Goal: Transaction & Acquisition: Purchase product/service

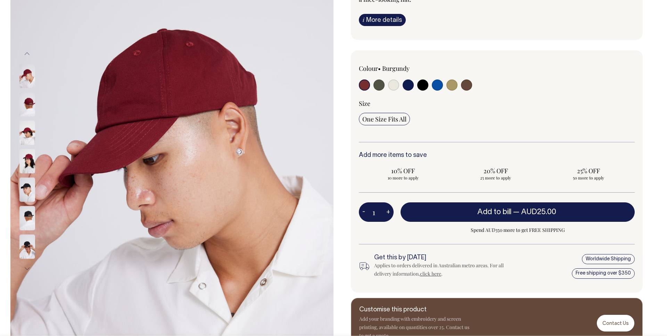
click at [373, 215] on input "1" at bounding box center [376, 212] width 35 height 19
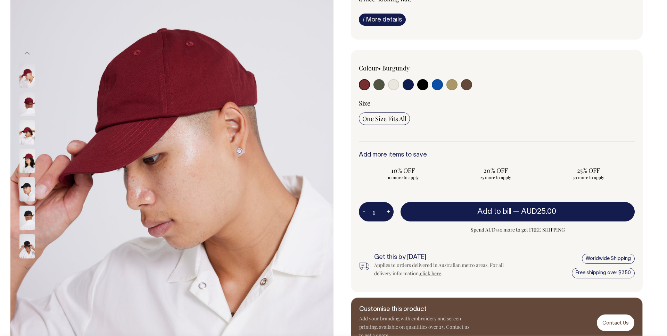
click at [373, 215] on input "1" at bounding box center [376, 211] width 35 height 19
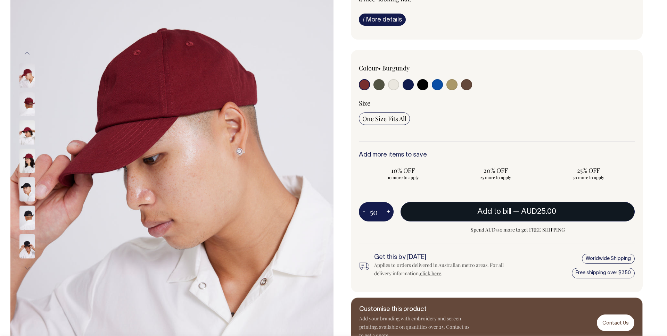
type input "50"
radio input "true"
type input "50"
click at [439, 210] on button "Add to bill — AUD25.00" at bounding box center [518, 211] width 234 height 19
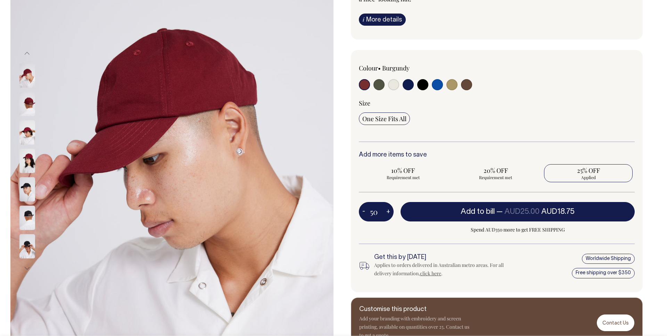
type input "1"
radio input "false"
type input "1"
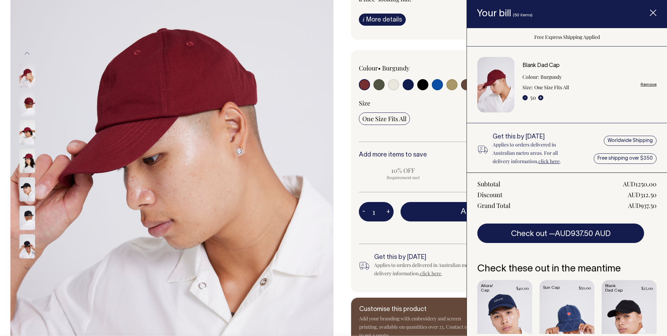
drag, startPoint x: 653, startPoint y: 81, endPoint x: 651, endPoint y: 86, distance: 4.8
click at [653, 82] on div "Blank Dad Cap Colour: Burgundy Size: One Size Fits All - 50 + Remove" at bounding box center [590, 85] width 134 height 44
click at [651, 86] on link "Remove" at bounding box center [649, 84] width 16 height 5
radio input "false"
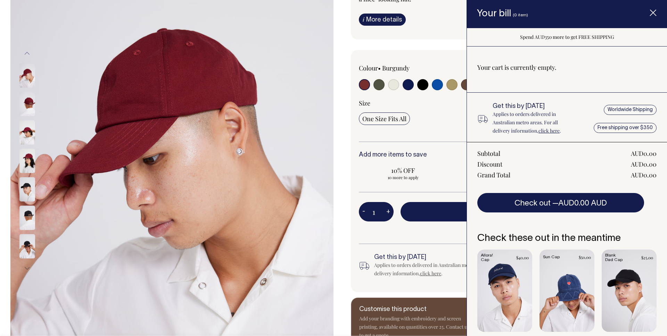
click at [651, 16] on icon "Item added to your cart" at bounding box center [653, 13] width 7 height 7
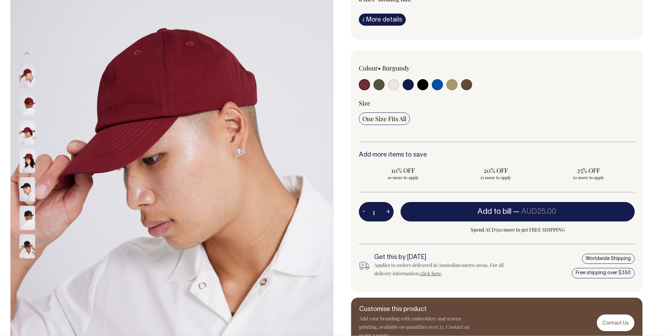
scroll to position [1, 0]
drag, startPoint x: 374, startPoint y: 215, endPoint x: 379, endPoint y: 215, distance: 4.9
click at [379, 215] on input "1" at bounding box center [376, 211] width 35 height 19
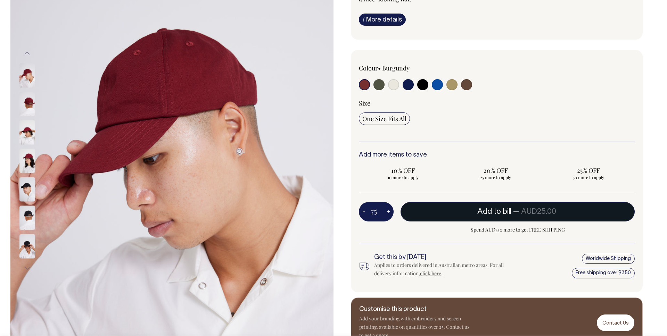
type input "75"
radio input "true"
type input "75"
click at [452, 212] on button "Add to bill — AUD25.00 AUD18.75" at bounding box center [518, 211] width 234 height 19
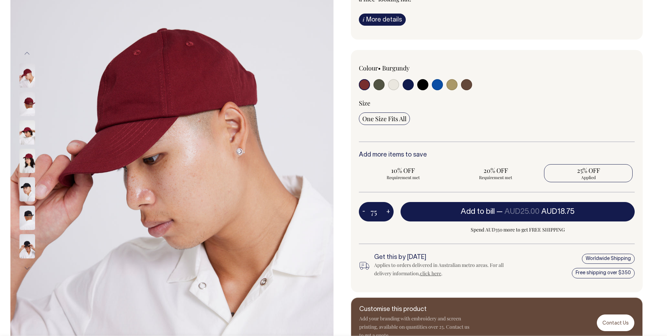
type input "1"
radio input "false"
type input "1"
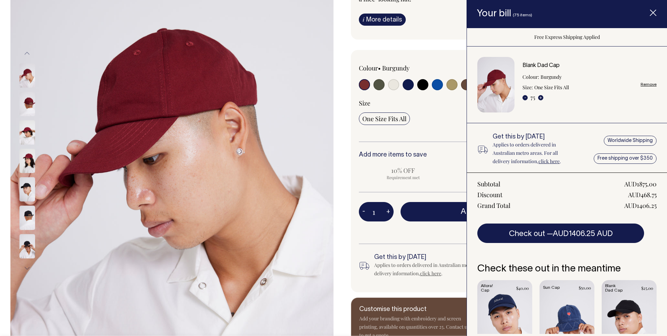
click at [654, 86] on link "Remove" at bounding box center [649, 84] width 16 height 5
radio input "false"
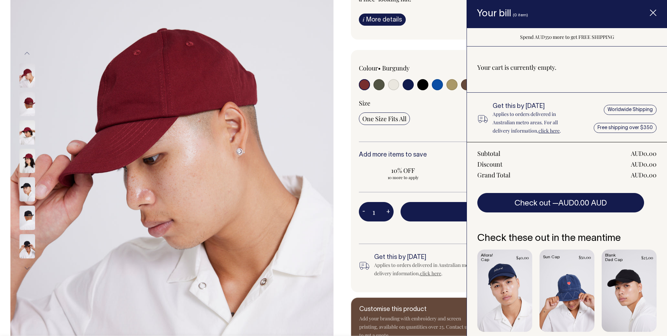
click at [652, 14] on line "Item added to your cart" at bounding box center [654, 13] width 6 height 6
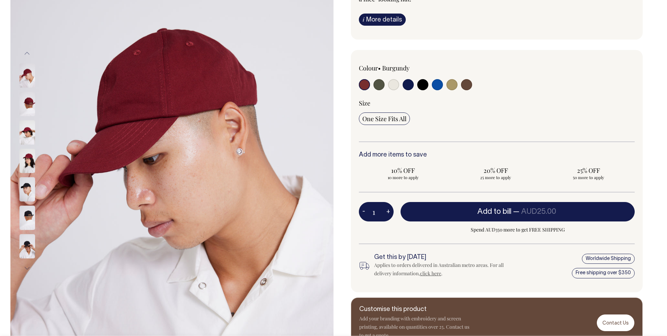
click at [378, 211] on input "1" at bounding box center [376, 211] width 35 height 19
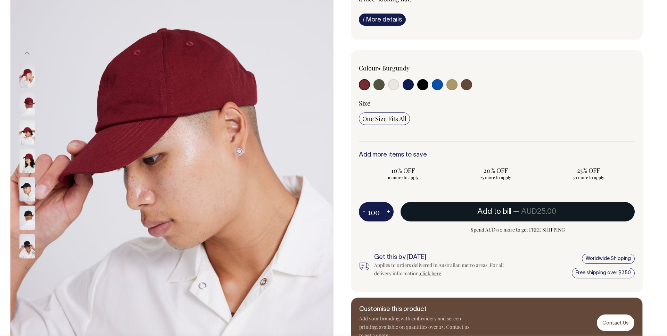
type input "100"
radio input "true"
type input "100"
click at [498, 213] on button "Add to bill — AUD25.00" at bounding box center [518, 211] width 234 height 19
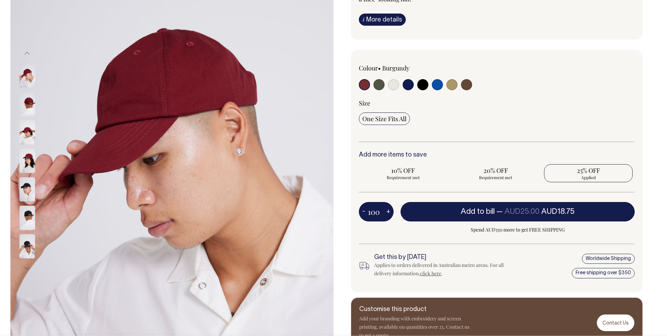
type input "1"
radio input "false"
type input "1"
radio input "true"
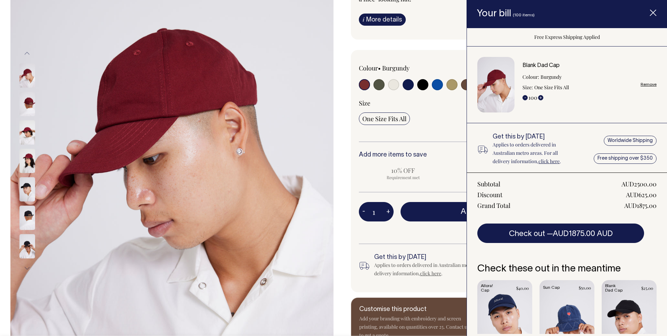
click at [648, 205] on div "AUD1875.00" at bounding box center [641, 206] width 32 height 8
drag, startPoint x: 648, startPoint y: 205, endPoint x: 636, endPoint y: 205, distance: 11.5
click at [636, 205] on div "AUD1875.00" at bounding box center [641, 206] width 32 height 8
copy div "1875"
click at [541, 98] on button "+" at bounding box center [540, 97] width 5 height 5
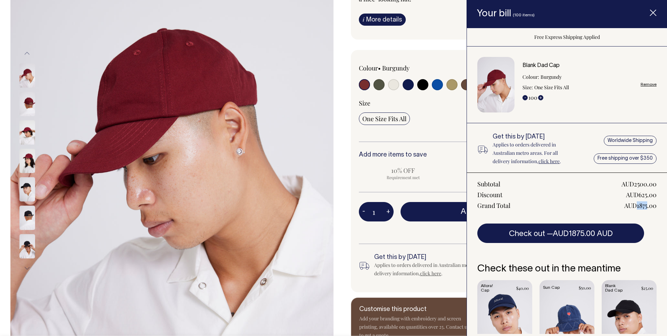
type input "101"
drag, startPoint x: 649, startPoint y: 206, endPoint x: 653, endPoint y: 206, distance: 3.5
click at [641, 206] on div "AUD1893.75" at bounding box center [641, 206] width 31 height 8
click at [655, 206] on div "AUD1893.75" at bounding box center [641, 206] width 31 height 8
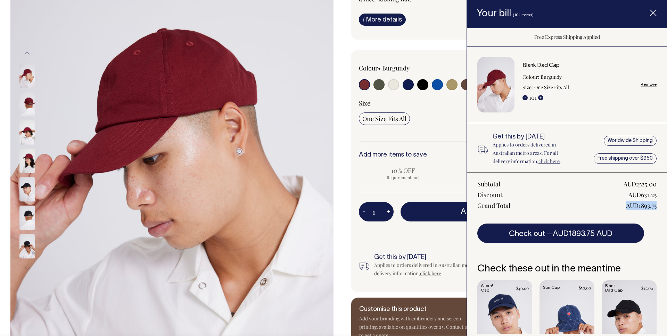
click at [655, 206] on div "AUD1893.75" at bounding box center [641, 206] width 31 height 8
copy div "AUD1893.75"
click at [535, 97] on div "- 101 +" at bounding box center [533, 97] width 21 height 8
click at [648, 86] on link "Remove" at bounding box center [649, 84] width 16 height 5
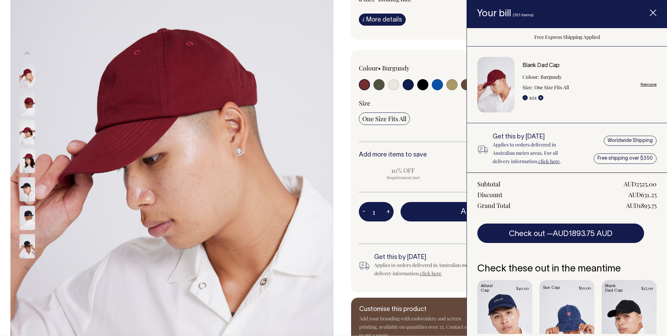
radio input "false"
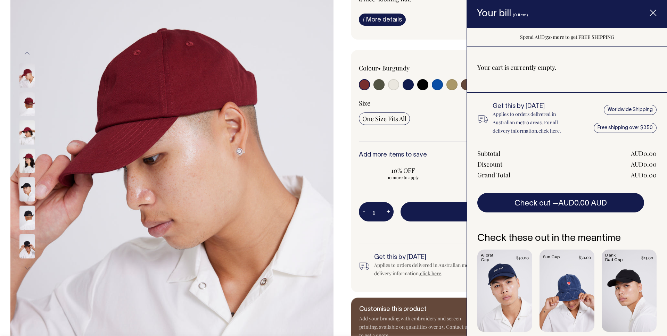
drag, startPoint x: 372, startPoint y: 214, endPoint x: 382, endPoint y: 213, distance: 10.5
click at [382, 213] on input "1" at bounding box center [376, 211] width 35 height 19
type input "50"
radio input "true"
type input "50"
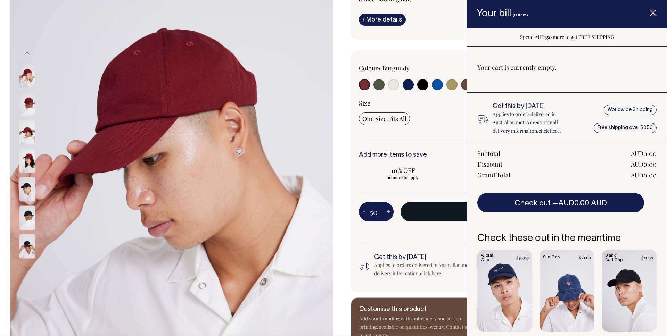
click at [409, 218] on button "Add to bill — AUD25.00" at bounding box center [518, 211] width 234 height 19
type input "1"
radio input "false"
type input "1"
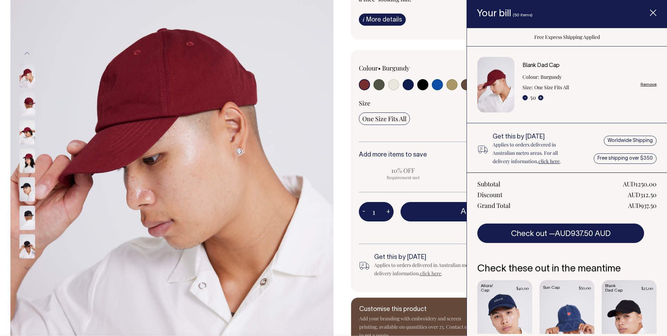
click at [655, 84] on link "Remove" at bounding box center [649, 84] width 16 height 5
radio input "false"
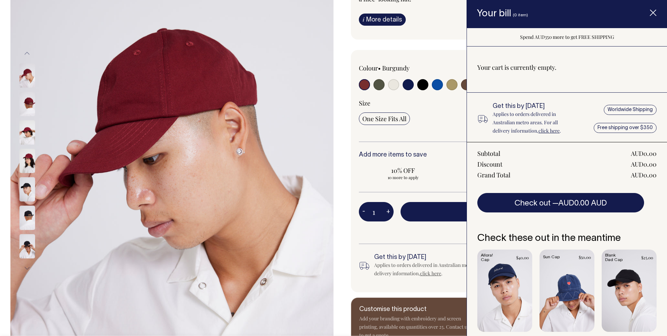
click at [650, 14] on icon "Item added to your cart" at bounding box center [653, 13] width 7 height 7
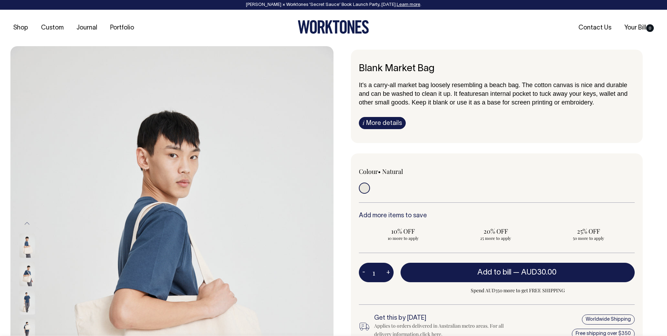
drag, startPoint x: 380, startPoint y: 270, endPoint x: 371, endPoint y: 270, distance: 9.0
click at [371, 270] on input "1" at bounding box center [376, 272] width 35 height 19
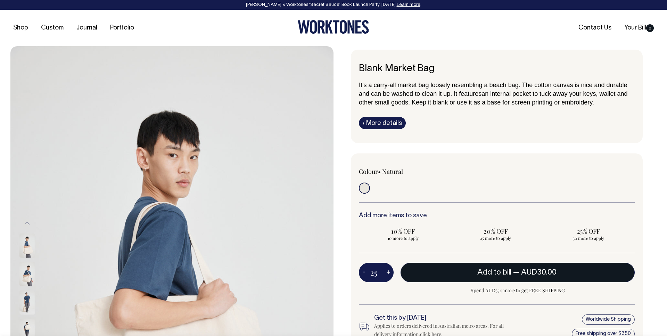
type input "25"
radio input "true"
type input "25"
click at [519, 277] on button "Add to bill — AUD30.00" at bounding box center [518, 272] width 234 height 19
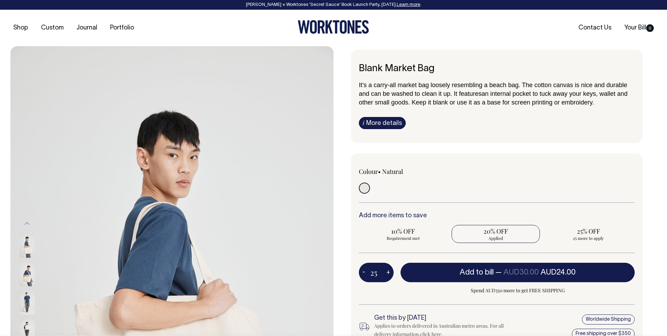
type input "1"
radio input "false"
type input "1"
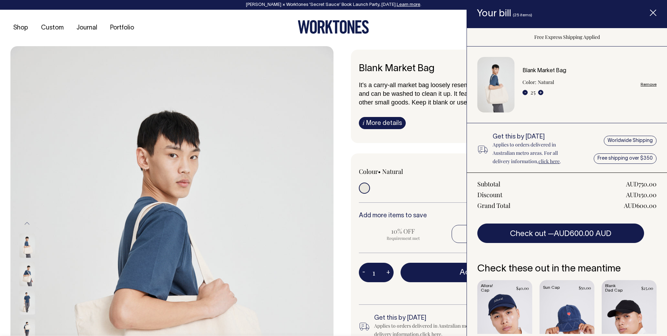
click at [643, 206] on div "AUD600.00" at bounding box center [640, 206] width 33 height 8
click at [640, 206] on div "AUD600.00" at bounding box center [640, 206] width 33 height 8
click at [654, 84] on link "Remove" at bounding box center [649, 84] width 16 height 5
radio input "false"
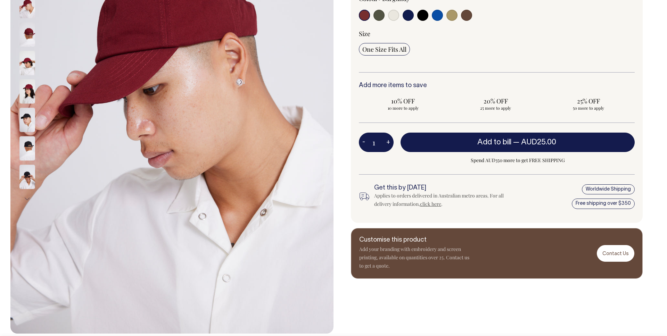
scroll to position [197, 0]
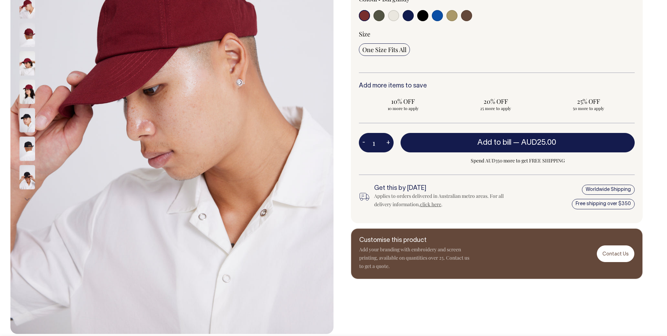
drag, startPoint x: 376, startPoint y: 144, endPoint x: 380, endPoint y: 144, distance: 3.8
click at [380, 144] on input "1" at bounding box center [376, 142] width 35 height 19
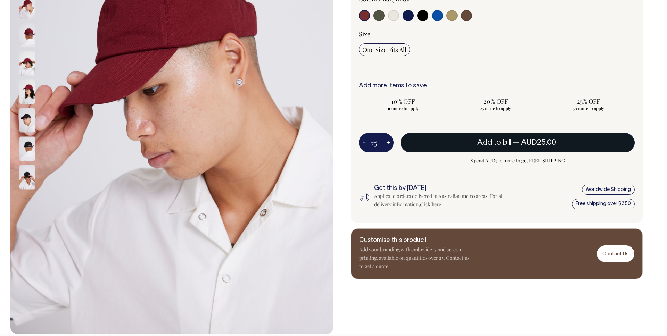
type input "75"
radio input "true"
type input "75"
click at [471, 139] on button "Add to bill — AUD25.00 AUD18.75" at bounding box center [518, 142] width 234 height 19
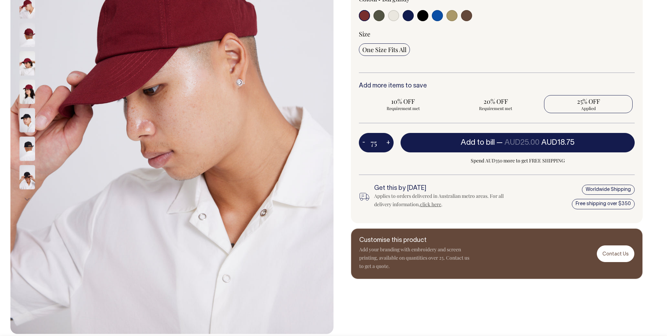
type input "1"
radio input "false"
type input "1"
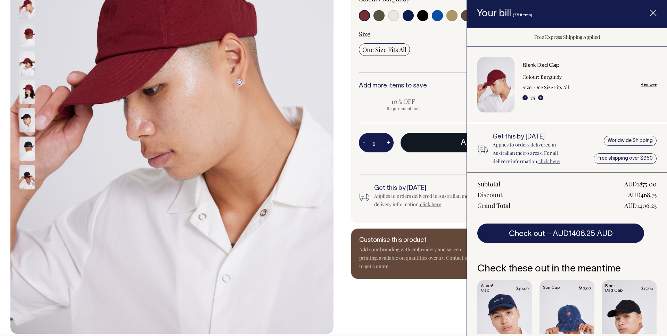
click at [646, 206] on div "AUD1406.25" at bounding box center [641, 206] width 32 height 8
copy div "AUD1406.25"
click at [653, 84] on link "Remove" at bounding box center [649, 84] width 16 height 5
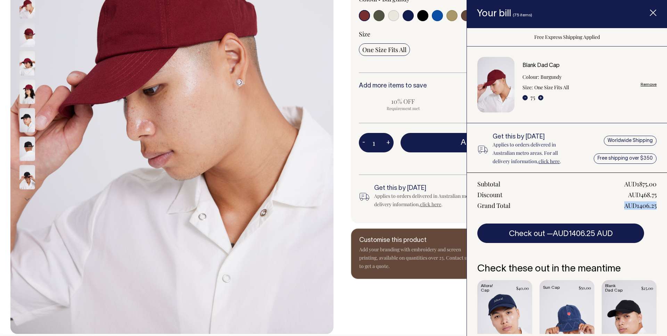
radio input "false"
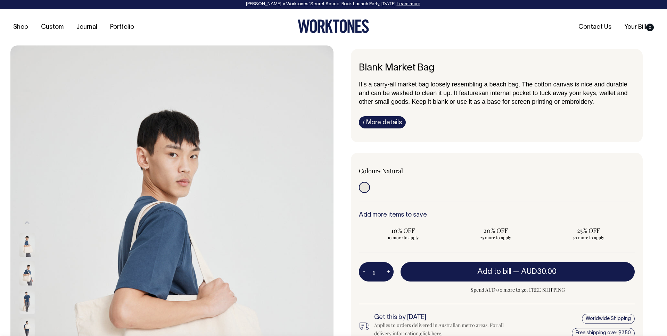
scroll to position [0, 0]
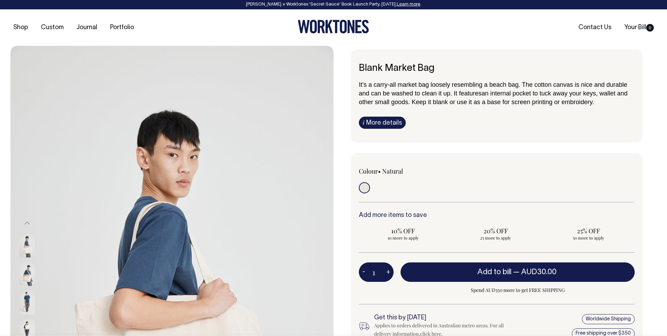
drag, startPoint x: 389, startPoint y: 156, endPoint x: 390, endPoint y: 160, distance: 3.9
click at [389, 156] on div "Colour • Natural" at bounding box center [497, 253] width 292 height 200
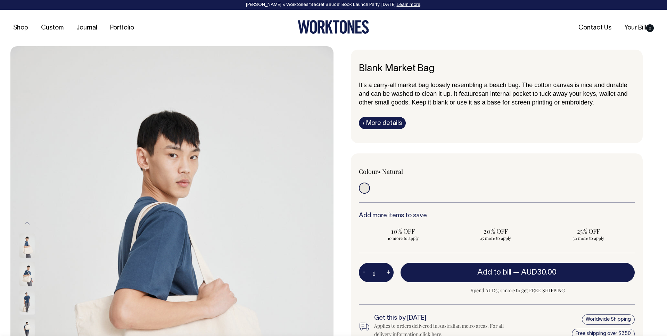
click at [397, 168] on label "Natural" at bounding box center [392, 172] width 21 height 8
click at [386, 176] on label "Natural" at bounding box center [392, 172] width 21 height 8
click at [398, 170] on label "Natural" at bounding box center [392, 172] width 21 height 8
click at [398, 207] on div "Colour • Natural" at bounding box center [497, 254] width 292 height 200
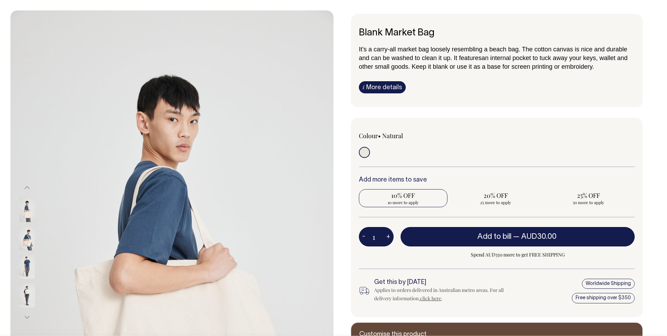
scroll to position [36, 0]
drag, startPoint x: 378, startPoint y: 236, endPoint x: 371, endPoint y: 236, distance: 7.0
click at [371, 236] on input "1" at bounding box center [376, 236] width 35 height 19
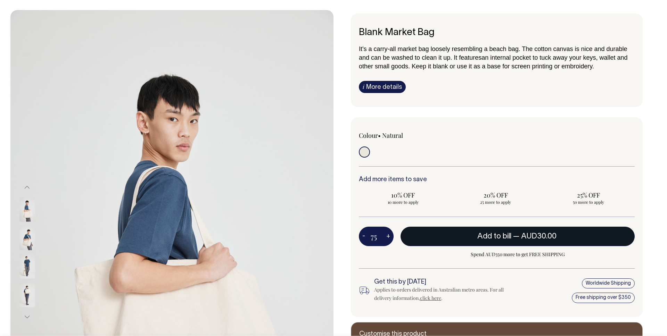
type input "75"
radio input "true"
type input "75"
click at [520, 232] on button "Add to bill — AUD30.00 AUD22.50" at bounding box center [518, 236] width 234 height 19
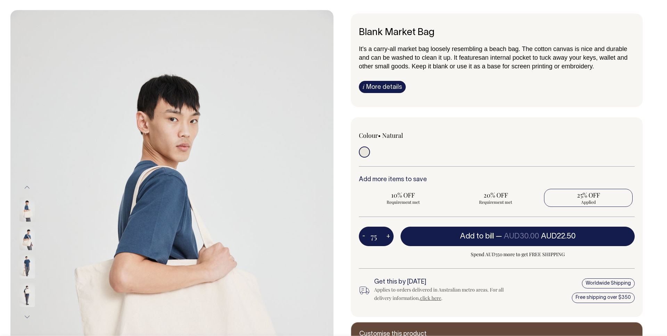
type input "1"
radio input "false"
type input "1"
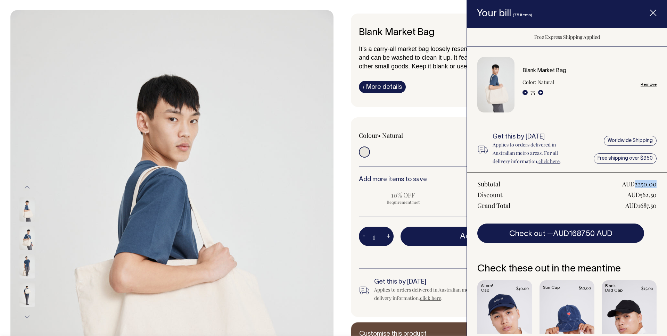
drag, startPoint x: 636, startPoint y: 184, endPoint x: 658, endPoint y: 184, distance: 21.6
click at [658, 184] on div "Subtotal AUD2250.00 Discount AUD562.50 Grand Total AUD1687.50 Check out — AUD16…" at bounding box center [567, 208] width 200 height 71
copy div "2250.00"
drag, startPoint x: 642, startPoint y: 207, endPoint x: 659, endPoint y: 206, distance: 17.0
click at [659, 206] on div "Subtotal AUD2250.00 Discount AUD562.50 Grand Total AUD1687.50 Check out — AUD16…" at bounding box center [567, 208] width 200 height 71
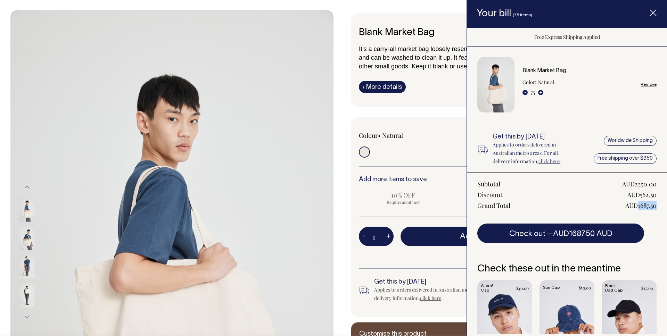
copy div "1687.50"
drag, startPoint x: 650, startPoint y: 207, endPoint x: 635, endPoint y: 199, distance: 16.6
click at [650, 206] on div "AUD1687.50" at bounding box center [641, 206] width 31 height 8
click at [649, 83] on link "Remove" at bounding box center [649, 84] width 16 height 5
radio input "false"
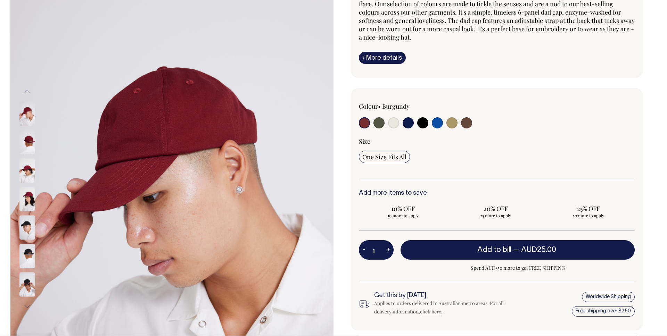
scroll to position [1, 0]
drag, startPoint x: 377, startPoint y: 253, endPoint x: 371, endPoint y: 253, distance: 6.3
click at [371, 253] on input "1" at bounding box center [376, 250] width 35 height 19
type input "1"
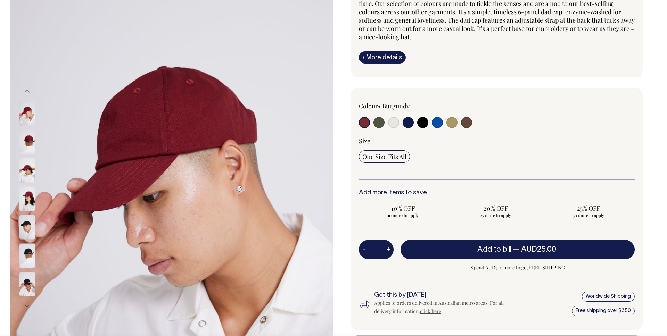
scroll to position [0, 0]
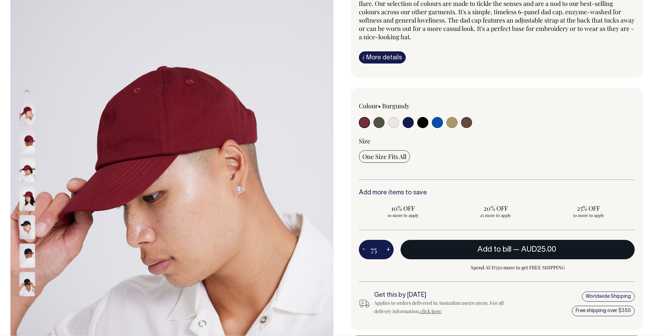
type input "75"
radio input "true"
type input "75"
click at [579, 249] on button "Add to bill — AUD25.00 AUD18.75" at bounding box center [518, 249] width 234 height 19
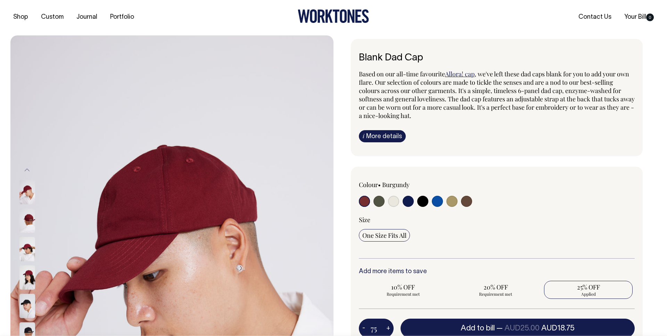
type input "1"
radio input "false"
type input "1"
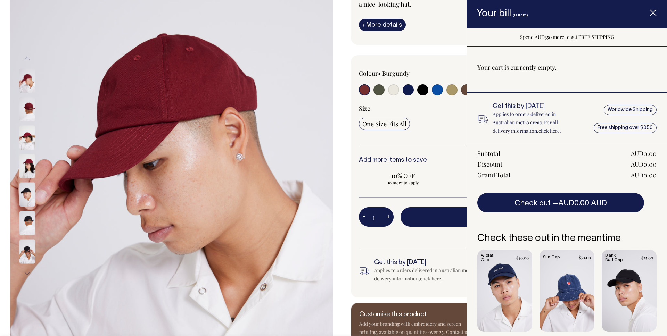
click at [373, 220] on input "1" at bounding box center [376, 216] width 35 height 19
click at [377, 218] on input "1" at bounding box center [376, 216] width 35 height 19
type input "75"
radio input "true"
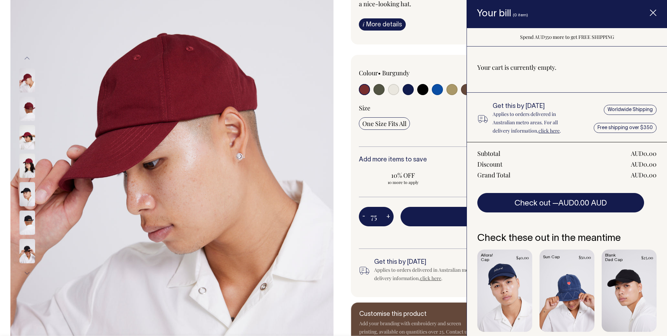
type input "75"
click at [407, 249] on div "Colour • Burgundy" at bounding box center [497, 176] width 292 height 243
click at [439, 222] on button "Add to bill — AUD25.00 AUD18.75" at bounding box center [518, 216] width 234 height 19
type input "1"
radio input "false"
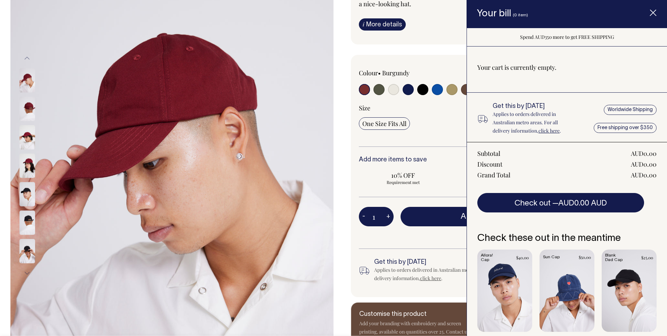
type input "1"
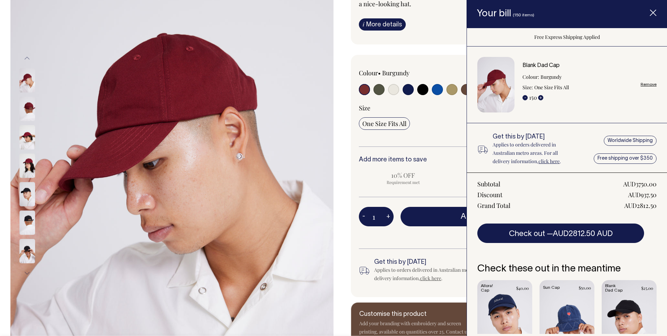
click at [647, 85] on link "Remove" at bounding box center [649, 84] width 16 height 5
radio input "false"
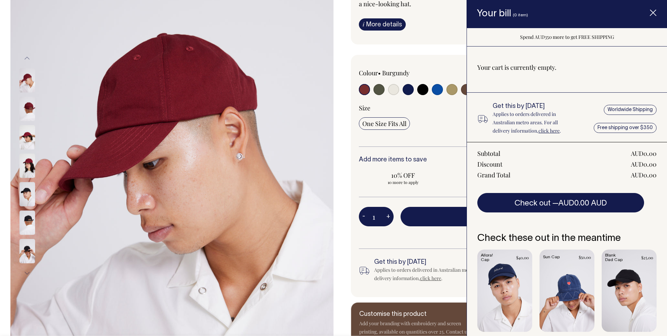
click at [377, 217] on input "1" at bounding box center [376, 216] width 35 height 19
type input "75"
radio input "true"
type input "75"
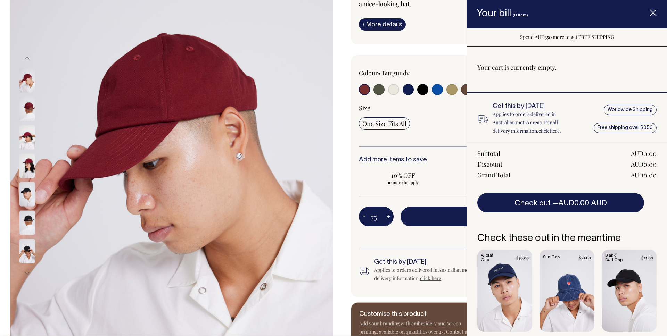
click at [375, 243] on div "75 - + Add to bill — AUD25.00 Spend AUD350 more to get FREE SHIPPING" at bounding box center [497, 228] width 276 height 42
click at [456, 215] on button "Add to bill — AUD25.00 AUD18.75" at bounding box center [518, 216] width 234 height 19
type input "1"
radio input "false"
type input "1"
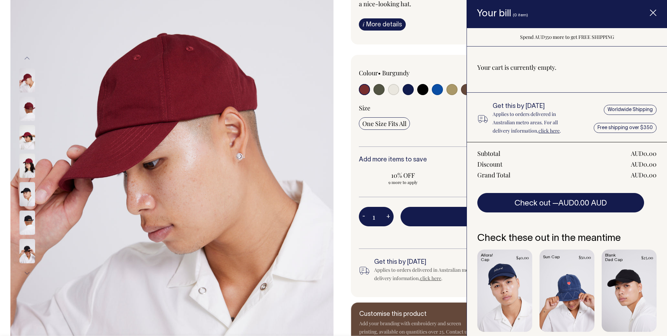
radio input "true"
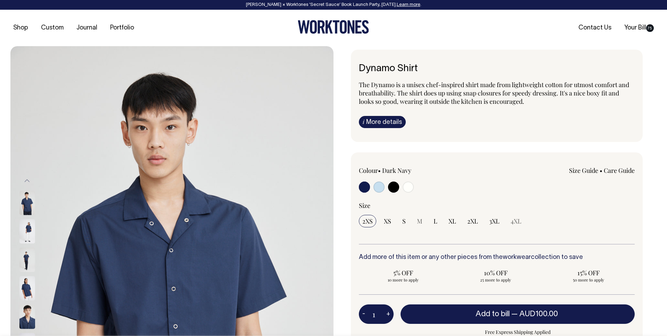
click at [409, 188] on input "radio" at bounding box center [408, 187] width 11 height 11
radio input "true"
select select "Off-White"
